Goal: Navigation & Orientation: Find specific page/section

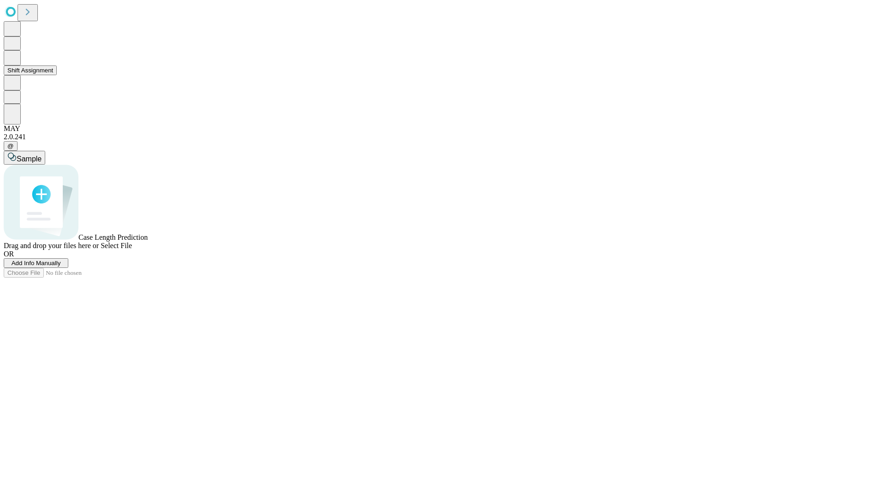
click at [57, 75] on button "Shift Assignment" at bounding box center [30, 71] width 53 height 10
